Goal: Find specific fact: Find specific fact

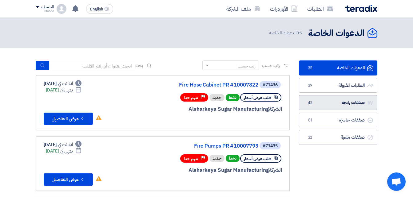
click at [336, 102] on link "صفقات رابحة صفقات رابحة 42" at bounding box center [338, 102] width 78 height 15
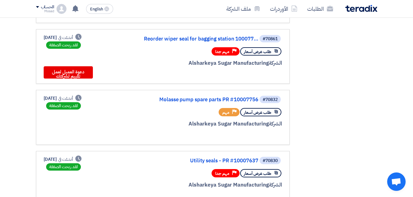
scroll to position [246, 0]
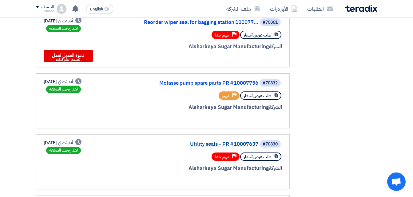
click at [226, 143] on link "Utility seals - PR #10007637" at bounding box center [196, 145] width 123 height 6
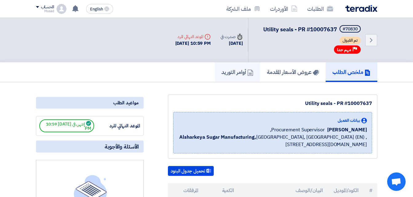
click at [229, 73] on h5 "أوامر التوريد" at bounding box center [237, 72] width 32 height 7
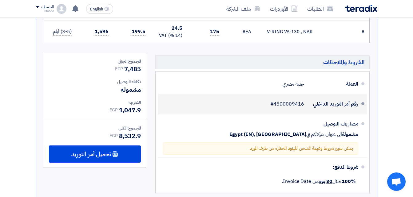
scroll to position [400, 0]
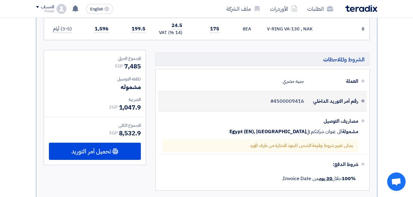
drag, startPoint x: 307, startPoint y: 107, endPoint x: 297, endPoint y: 108, distance: 9.5
click at [297, 108] on div "رقم أمر التوريد الداخلي #4500009416" at bounding box center [260, 101] width 195 height 15
drag, startPoint x: 297, startPoint y: 108, endPoint x: 274, endPoint y: 107, distance: 24.0
click at [274, 104] on span "#4500009416" at bounding box center [287, 101] width 34 height 6
drag, startPoint x: 274, startPoint y: 108, endPoint x: 305, endPoint y: 108, distance: 30.4
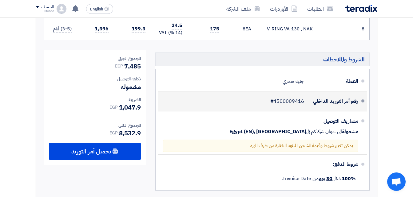
click at [305, 108] on div "رقم أمر التوريد الداخلي #4500009416" at bounding box center [260, 101] width 195 height 15
copy span "4500009416"
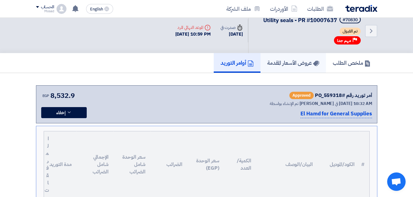
scroll to position [0, 0]
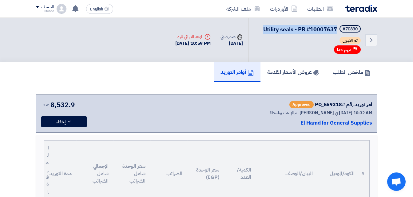
drag, startPoint x: 262, startPoint y: 30, endPoint x: 335, endPoint y: 30, distance: 72.8
click at [335, 30] on span "Utility seals - PR #10007637" at bounding box center [300, 29] width 74 height 8
copy span "Utility seals - PR #10007637"
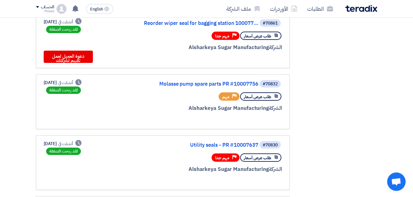
scroll to position [246, 0]
